Goal: Transaction & Acquisition: Purchase product/service

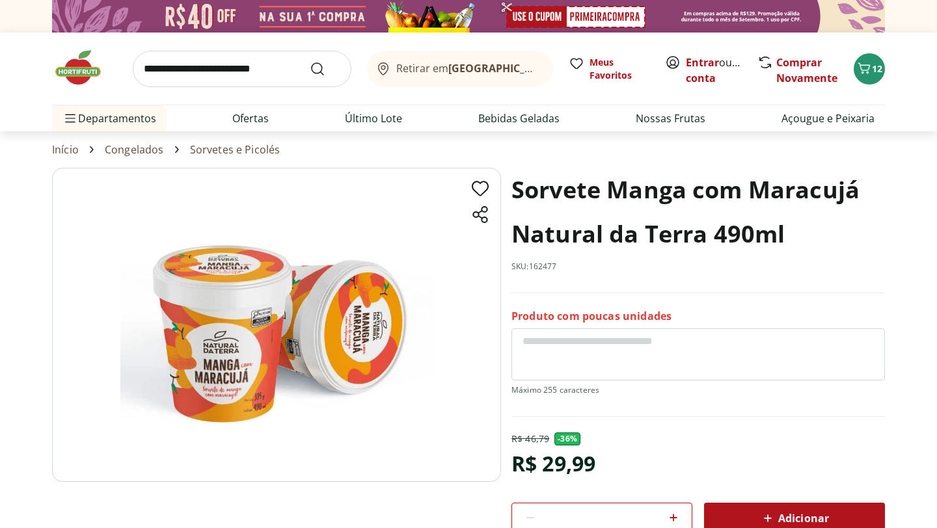
click at [81, 70] on img at bounding box center [84, 67] width 65 height 39
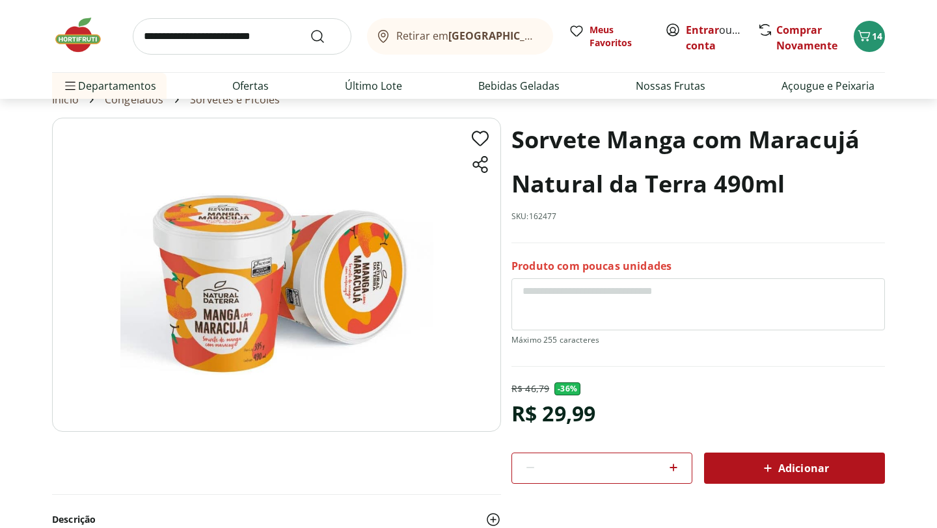
scroll to position [126, 0]
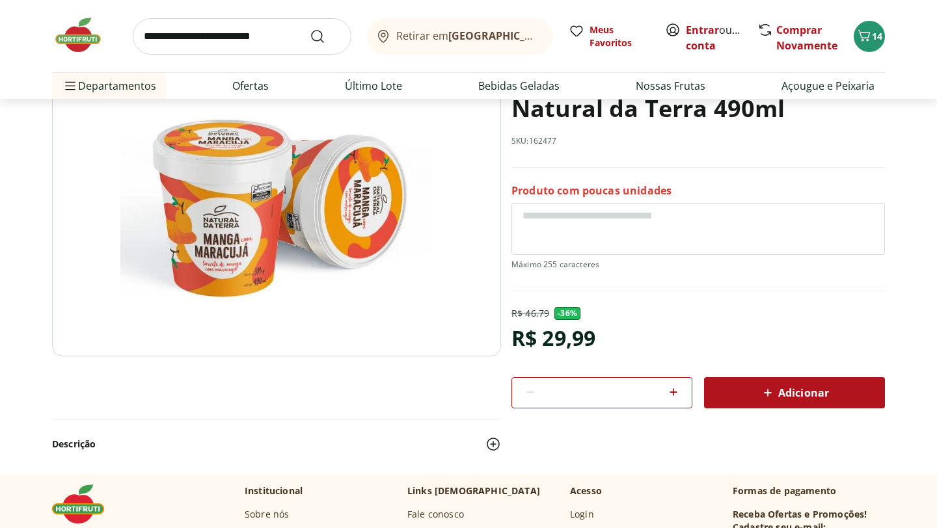
click at [675, 385] on icon at bounding box center [768, 393] width 16 height 16
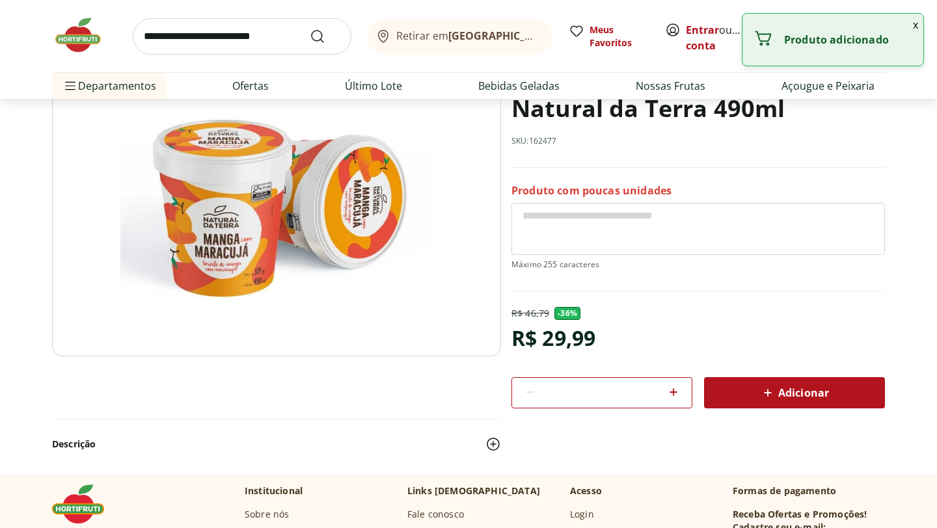
click at [675, 26] on button "x" at bounding box center [916, 25] width 16 height 22
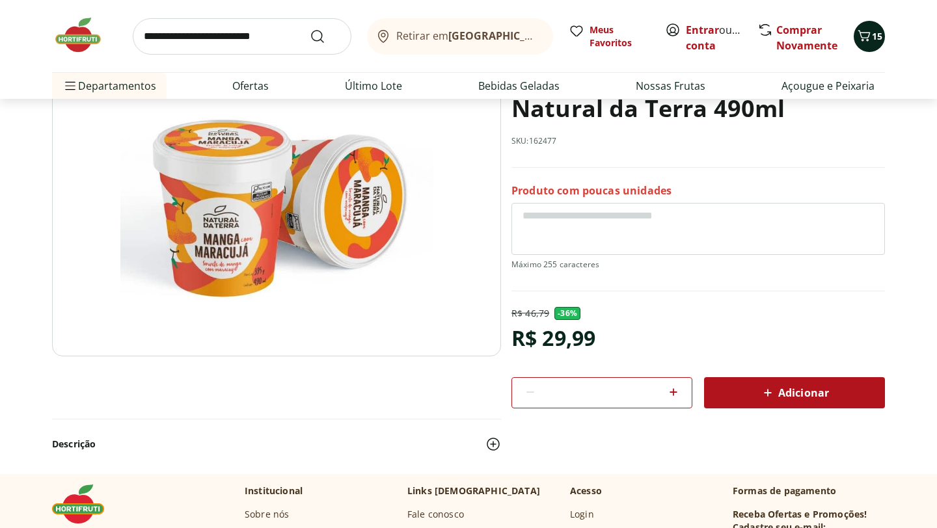
click at [675, 33] on span "15" at bounding box center [877, 36] width 10 height 12
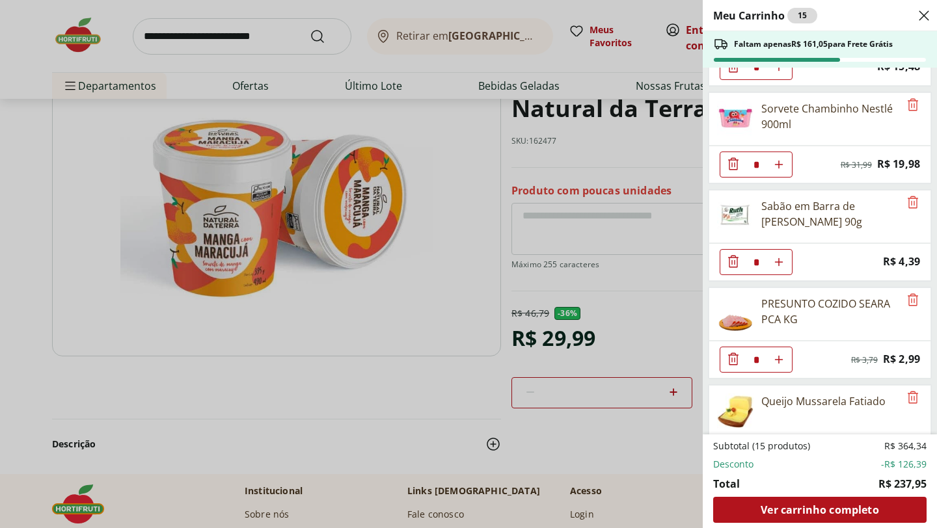
scroll to position [103, 0]
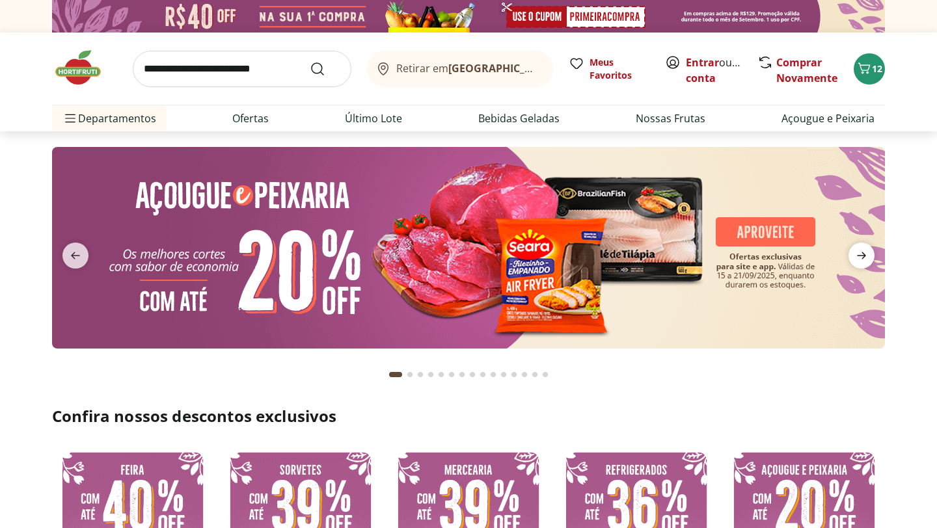
click at [863, 256] on icon "next" at bounding box center [861, 255] width 9 height 7
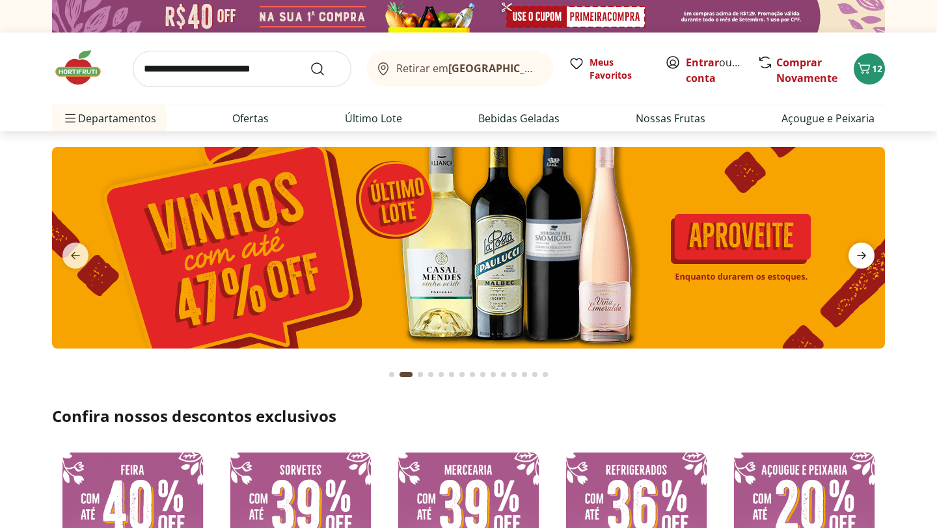
click at [863, 256] on icon "next" at bounding box center [861, 255] width 9 height 7
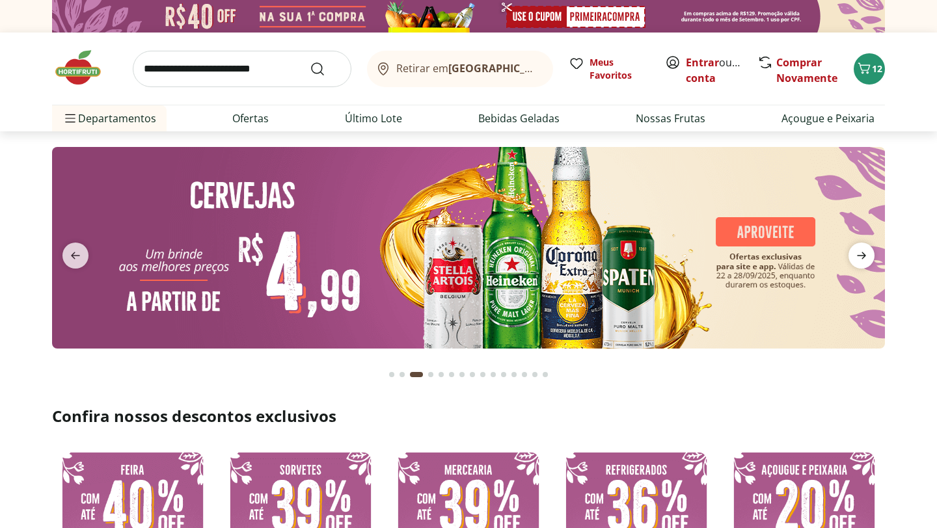
click at [863, 256] on icon "next" at bounding box center [861, 255] width 9 height 7
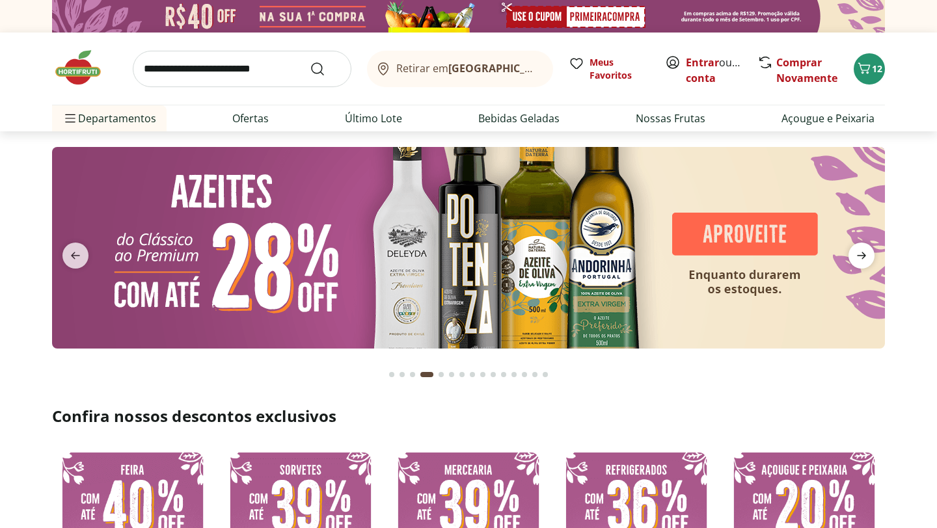
click at [863, 256] on icon "next" at bounding box center [861, 255] width 9 height 7
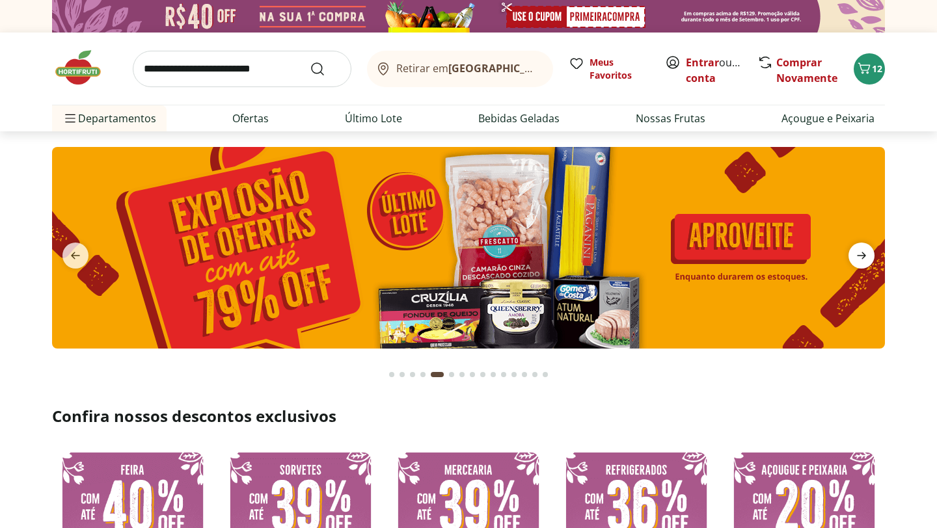
click at [863, 256] on icon "next" at bounding box center [861, 255] width 9 height 7
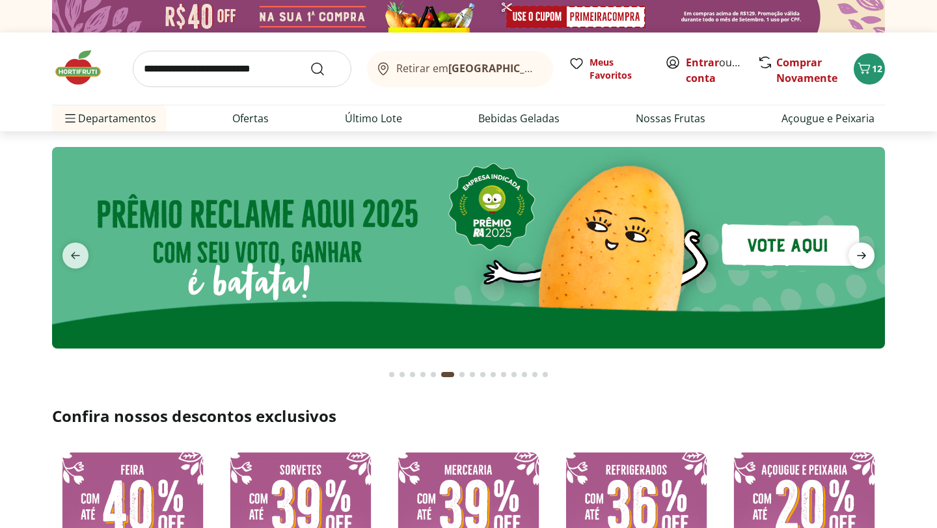
click at [863, 256] on icon "next" at bounding box center [861, 255] width 9 height 7
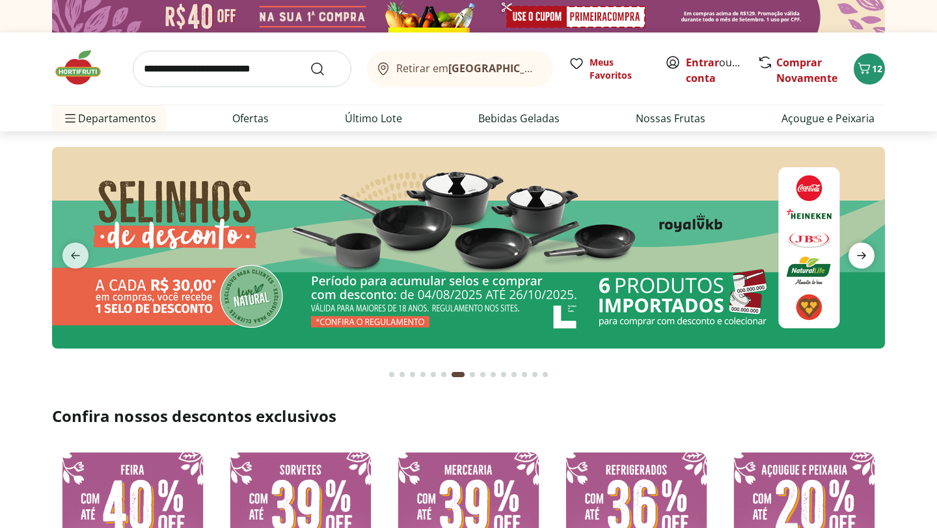
click at [863, 256] on icon "next" at bounding box center [861, 255] width 9 height 7
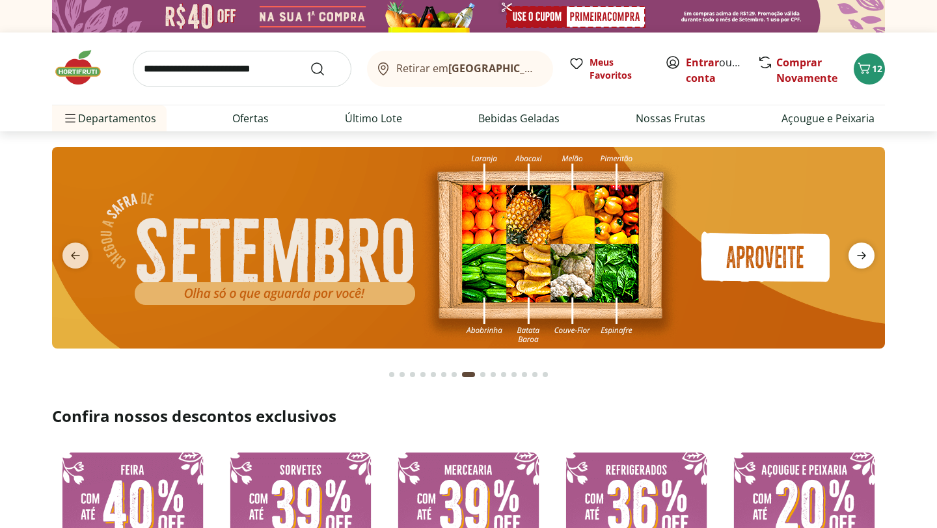
click at [863, 256] on icon "next" at bounding box center [861, 255] width 9 height 7
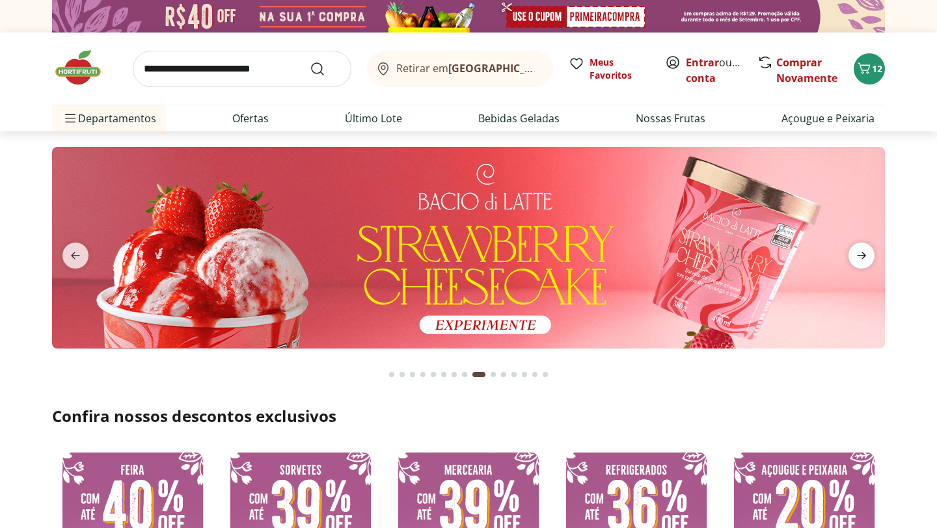
click at [863, 256] on icon "next" at bounding box center [861, 255] width 9 height 7
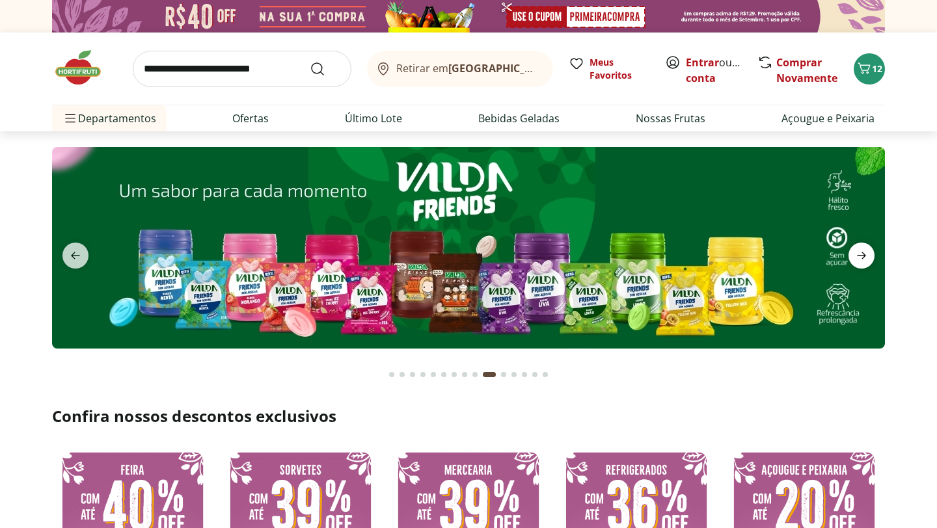
click at [863, 256] on icon "next" at bounding box center [861, 255] width 9 height 7
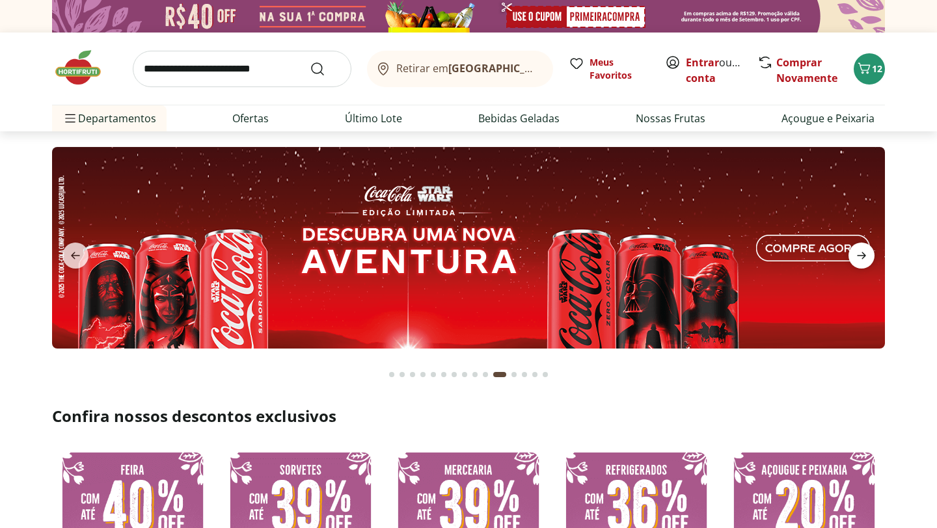
click at [863, 256] on icon "next" at bounding box center [861, 255] width 9 height 7
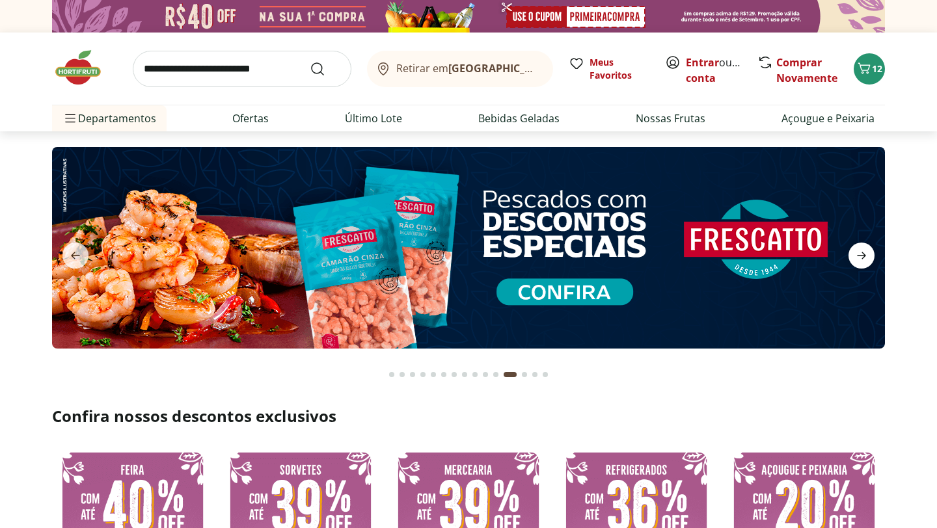
click at [863, 256] on icon "next" at bounding box center [861, 255] width 9 height 7
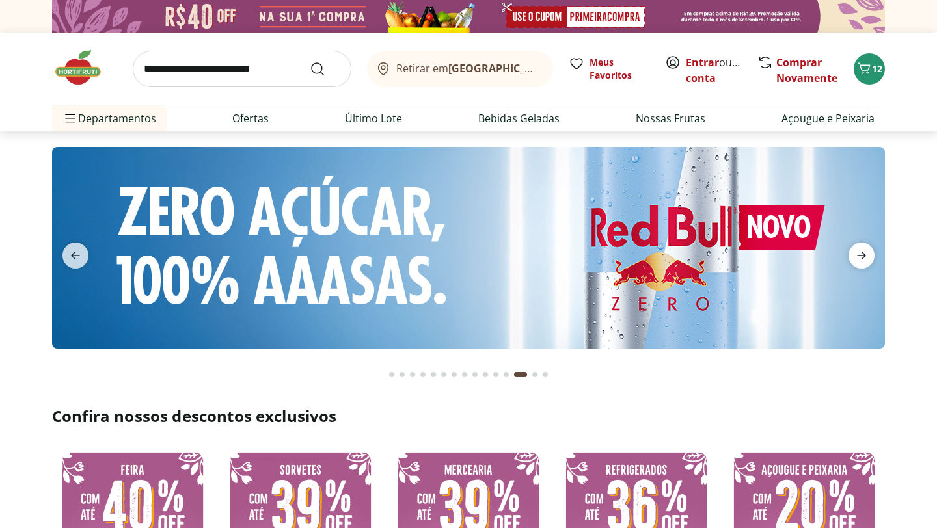
click at [863, 256] on icon "next" at bounding box center [861, 255] width 9 height 7
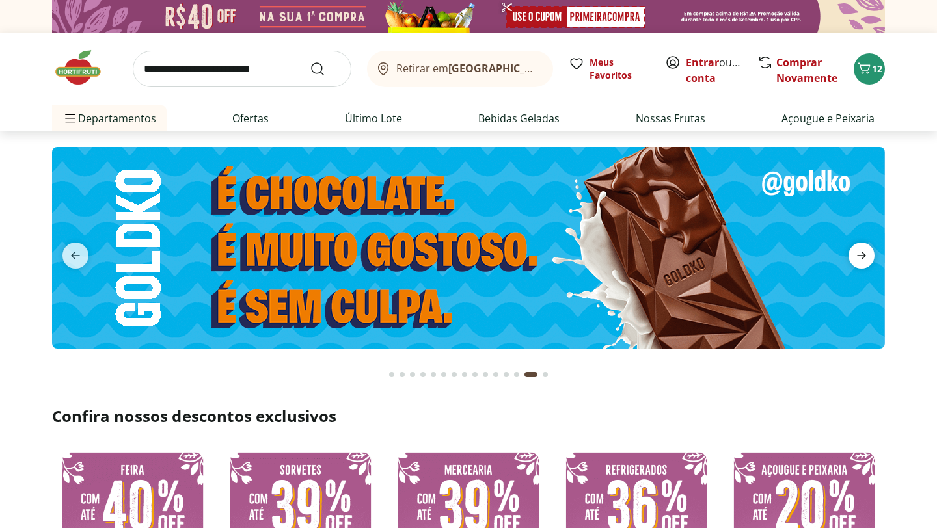
click at [863, 256] on icon "next" at bounding box center [861, 255] width 9 height 7
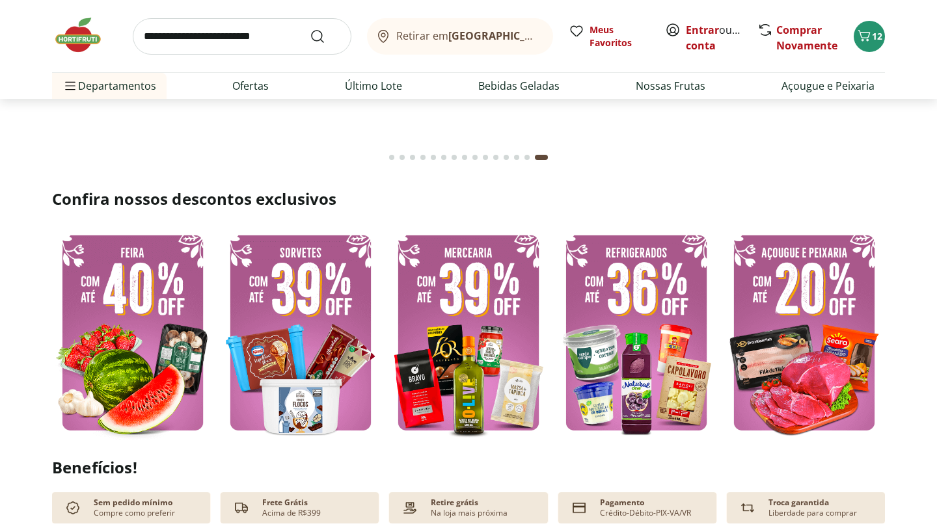
scroll to position [221, 0]
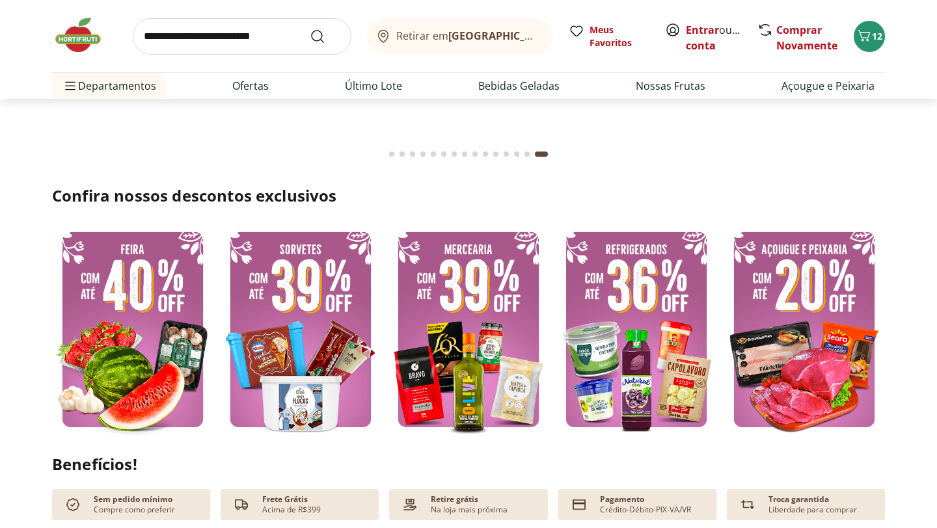
click at [314, 323] on img at bounding box center [300, 329] width 161 height 215
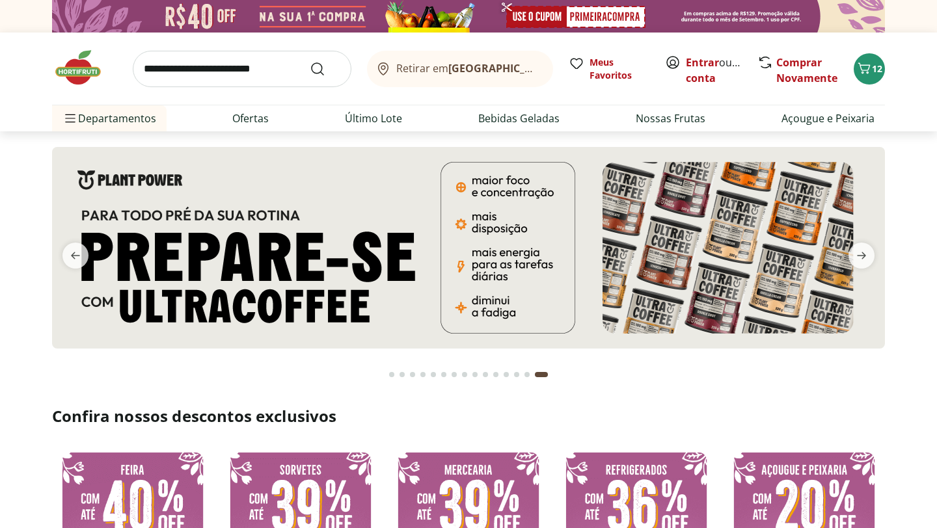
select select "**********"
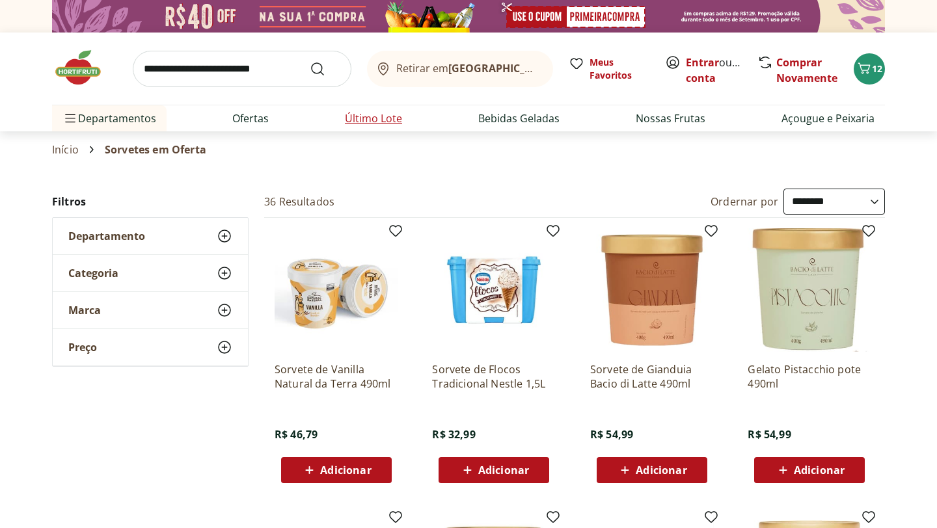
click at [375, 121] on link "Último Lote" at bounding box center [373, 119] width 57 height 16
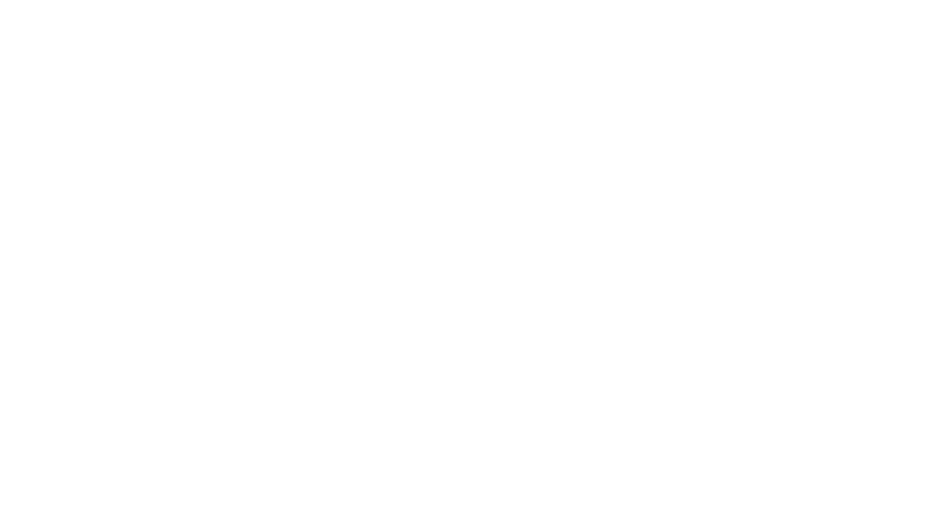
select select "**********"
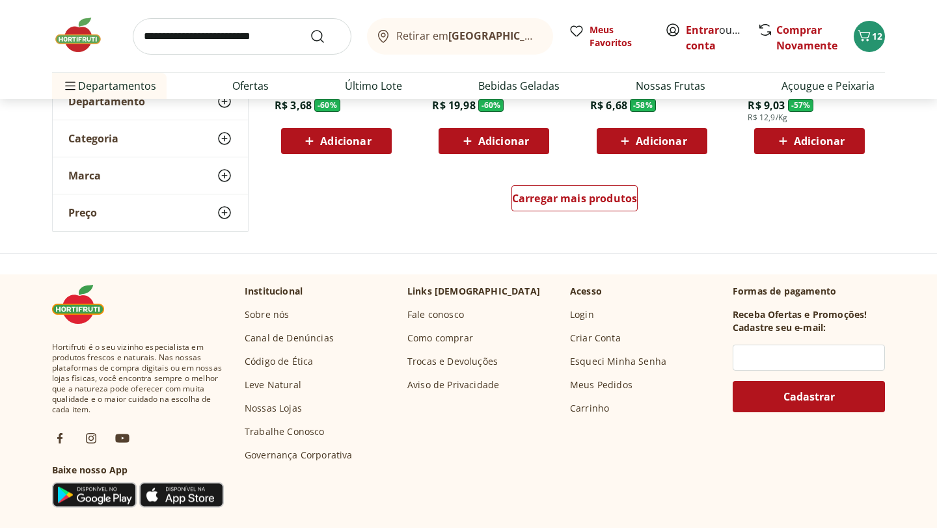
scroll to position [996, 0]
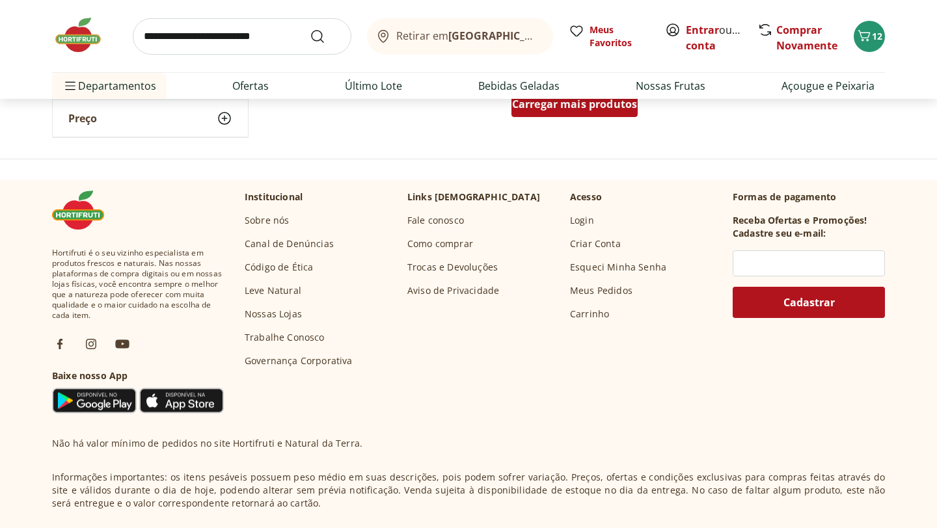
click at [564, 106] on span "Carregar mais produtos" at bounding box center [575, 104] width 126 height 10
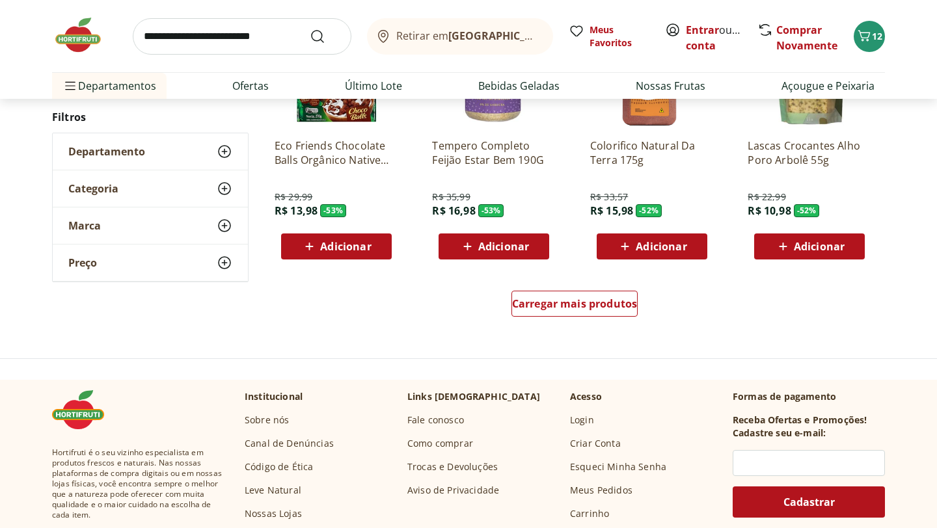
scroll to position [1680, 0]
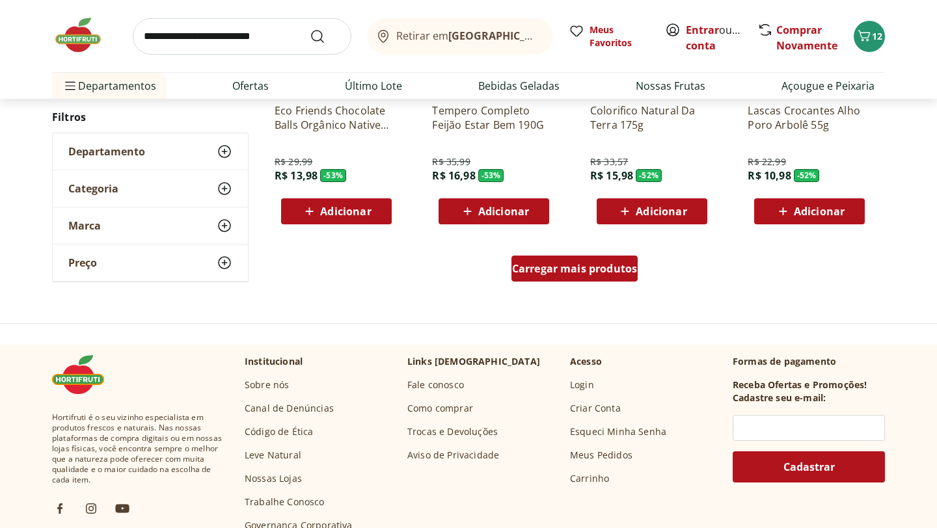
click at [569, 269] on span "Carregar mais produtos" at bounding box center [575, 269] width 126 height 10
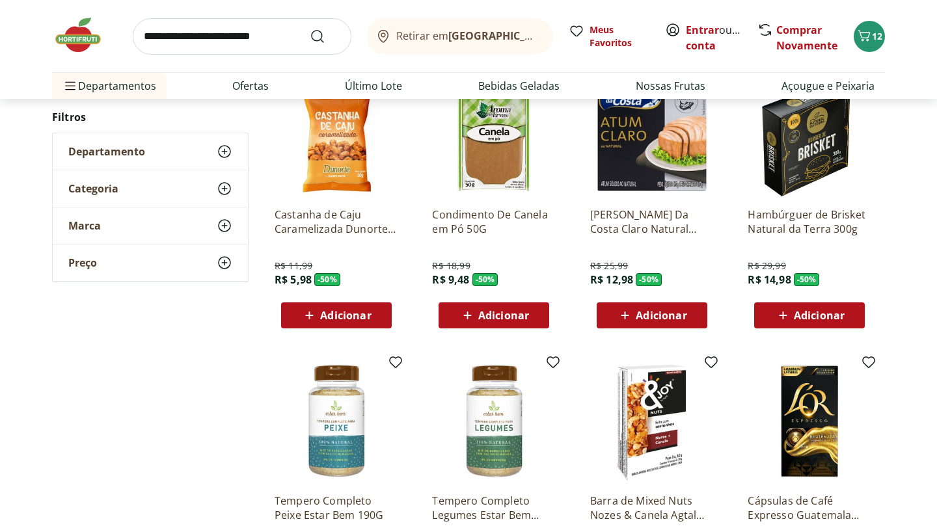
scroll to position [2142, 0]
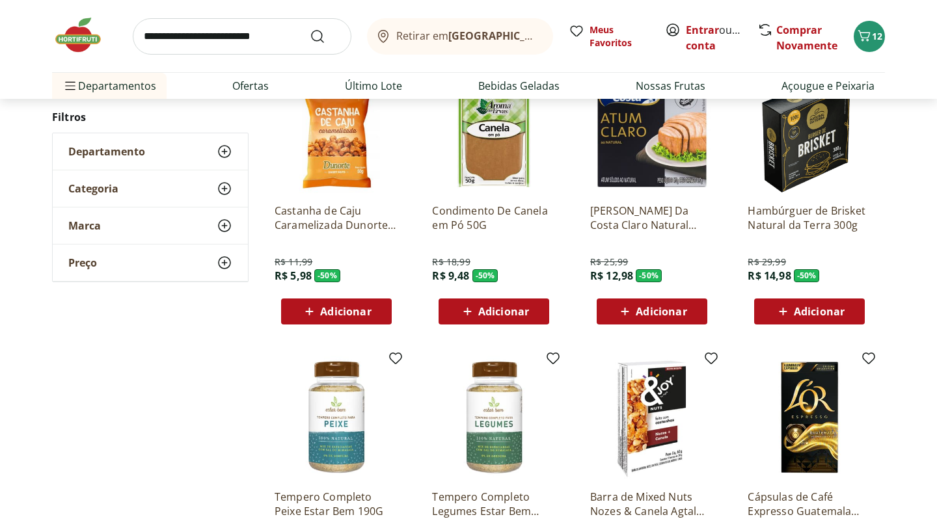
click at [654, 310] on span "Adicionar" at bounding box center [661, 311] width 51 height 10
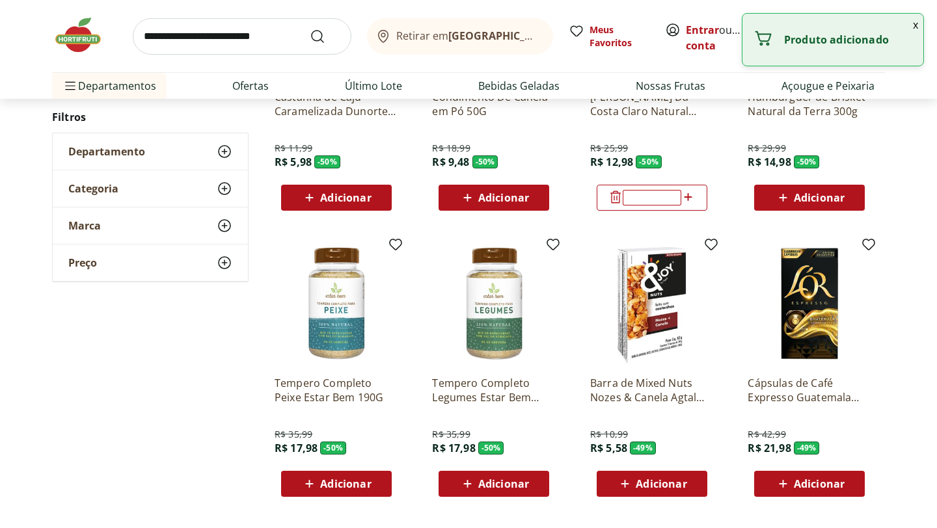
scroll to position [2251, 0]
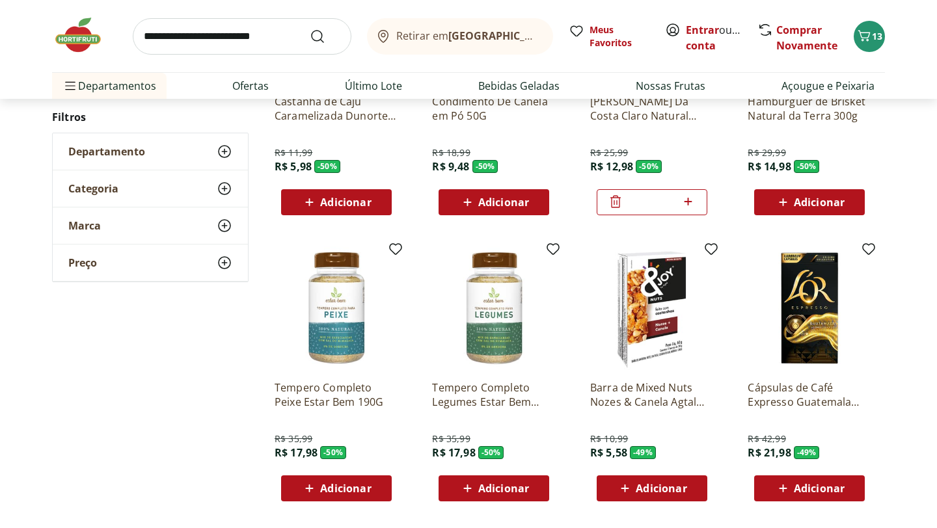
click at [689, 204] on icon at bounding box center [688, 202] width 16 height 16
type input "*"
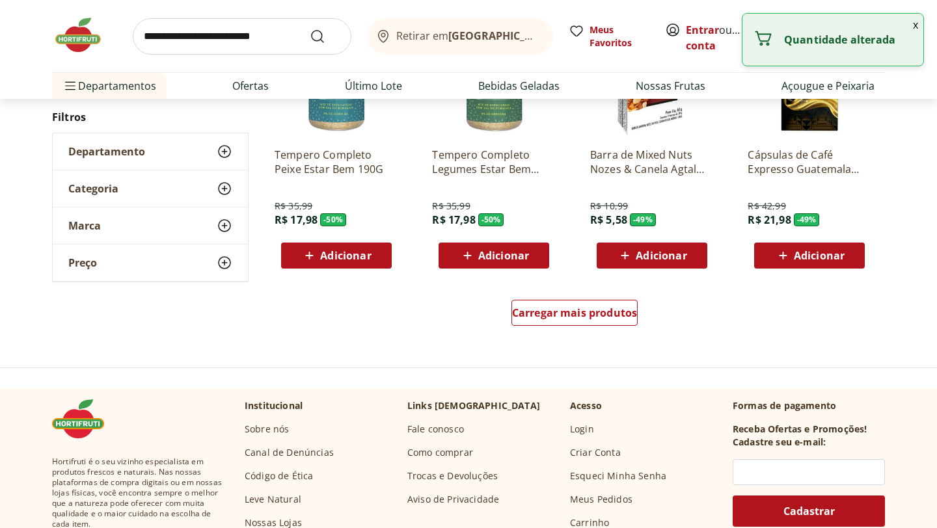
scroll to position [2508, 0]
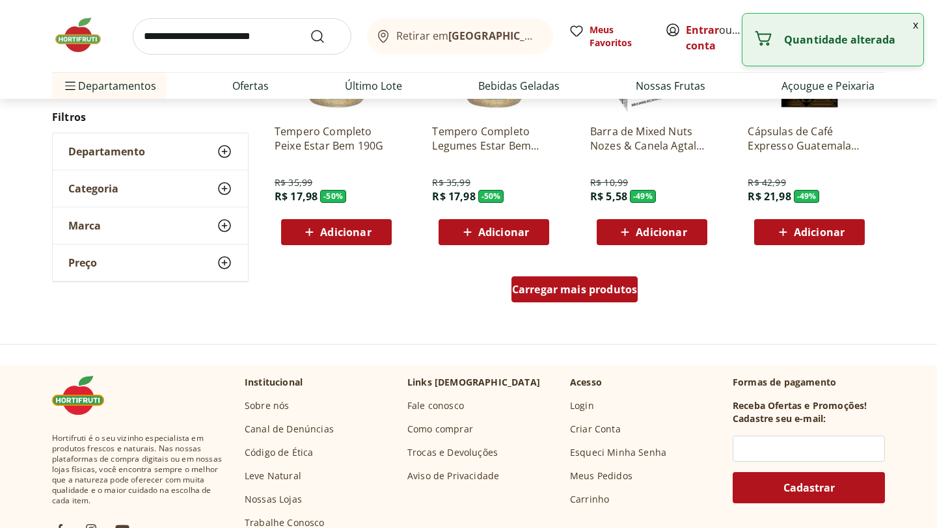
click at [571, 286] on span "Carregar mais produtos" at bounding box center [575, 289] width 126 height 10
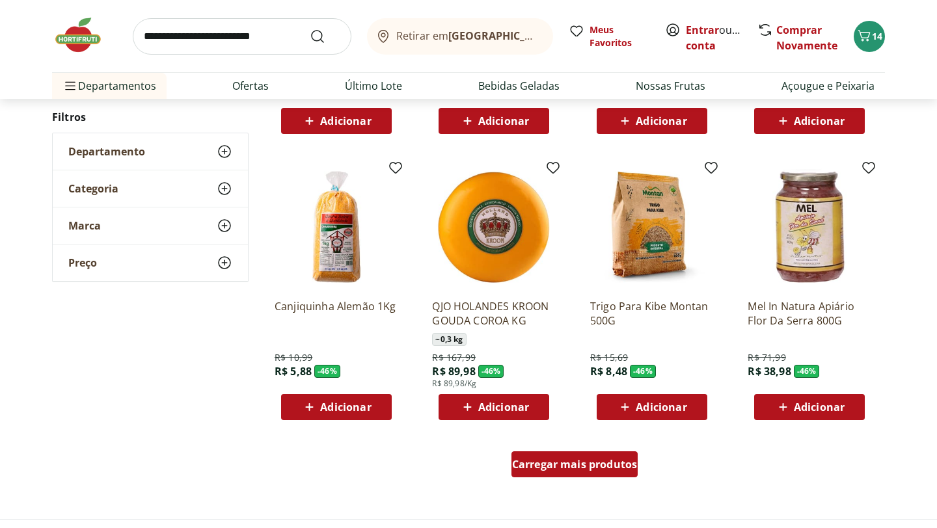
scroll to position [3185, 0]
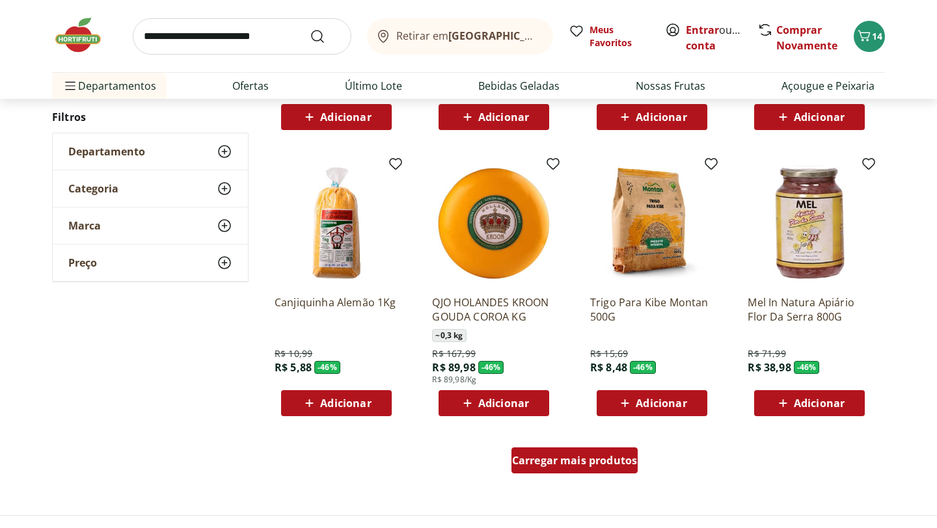
click at [598, 458] on span "Carregar mais produtos" at bounding box center [575, 460] width 126 height 10
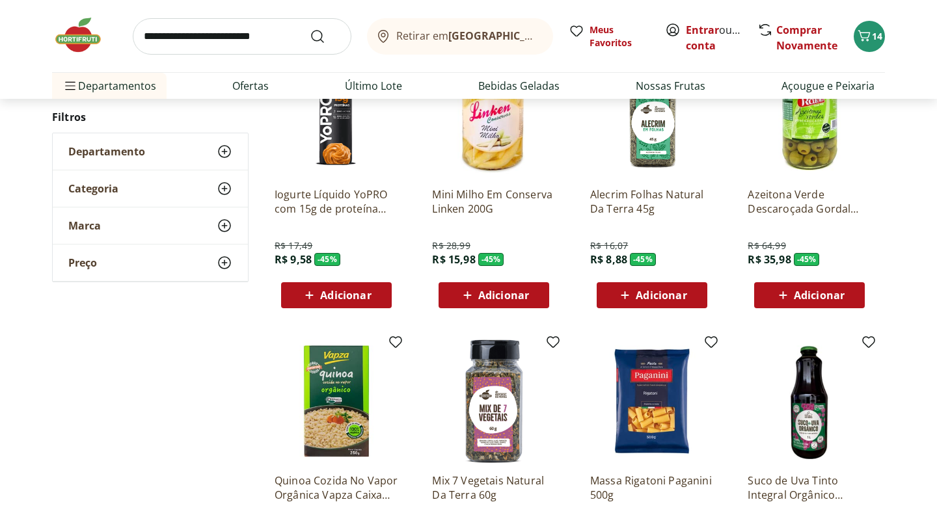
scroll to position [3860, 0]
